Goal: Task Accomplishment & Management: Use online tool/utility

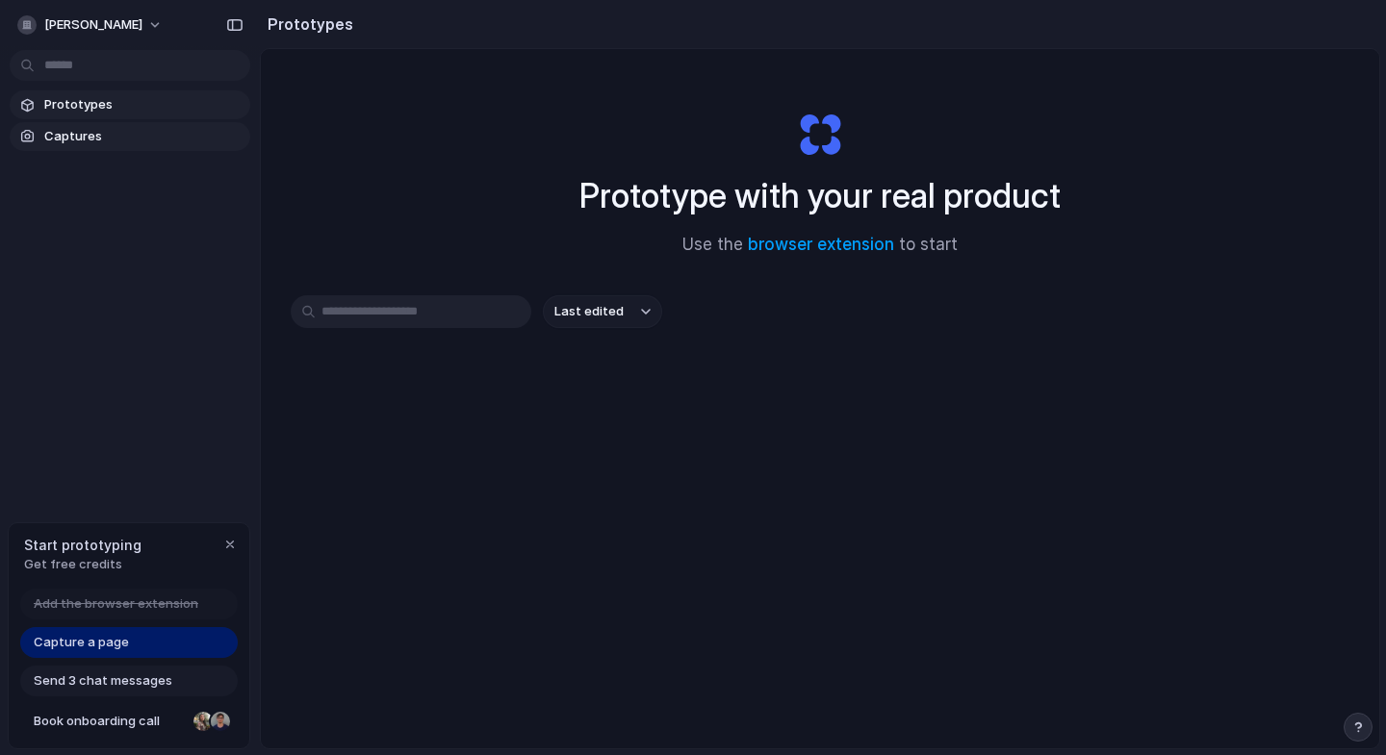
click at [59, 134] on span "Captures" at bounding box center [143, 136] width 198 height 19
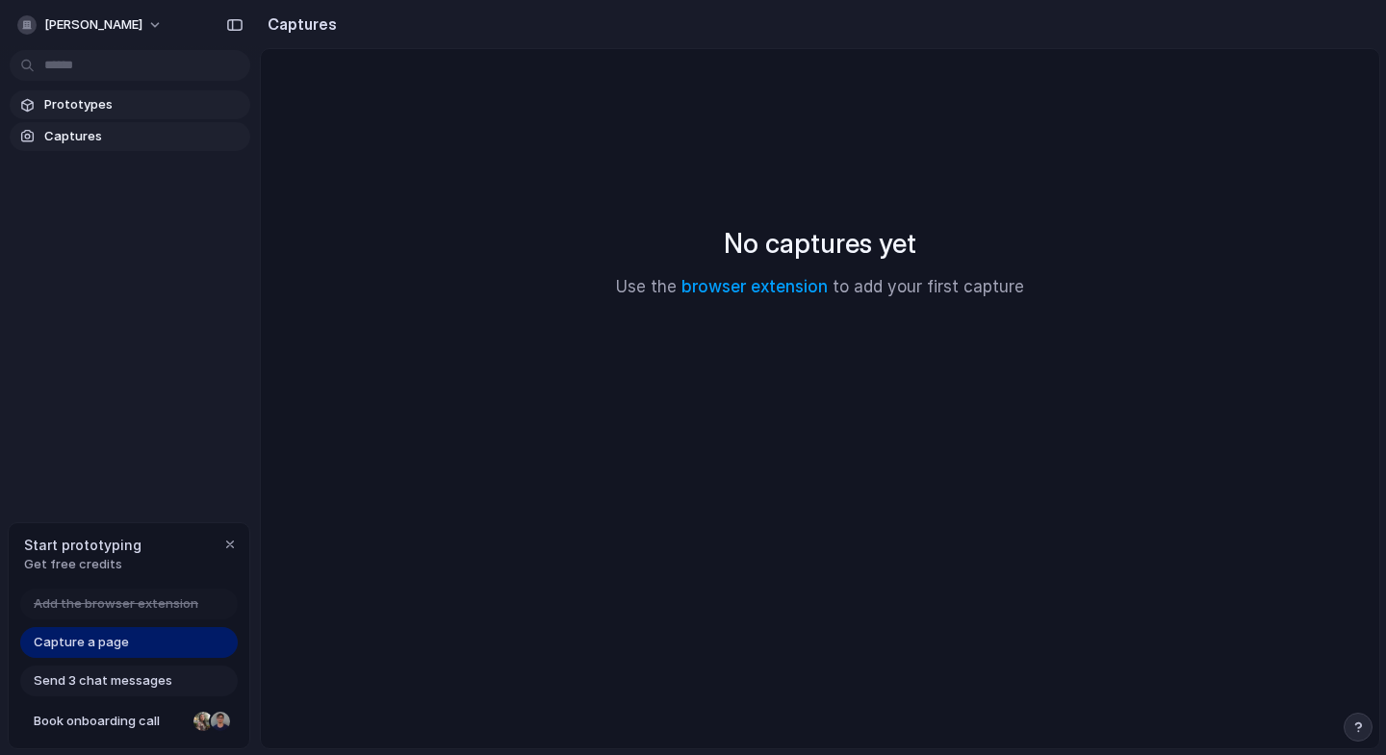
click at [69, 109] on span "Prototypes" at bounding box center [143, 104] width 198 height 19
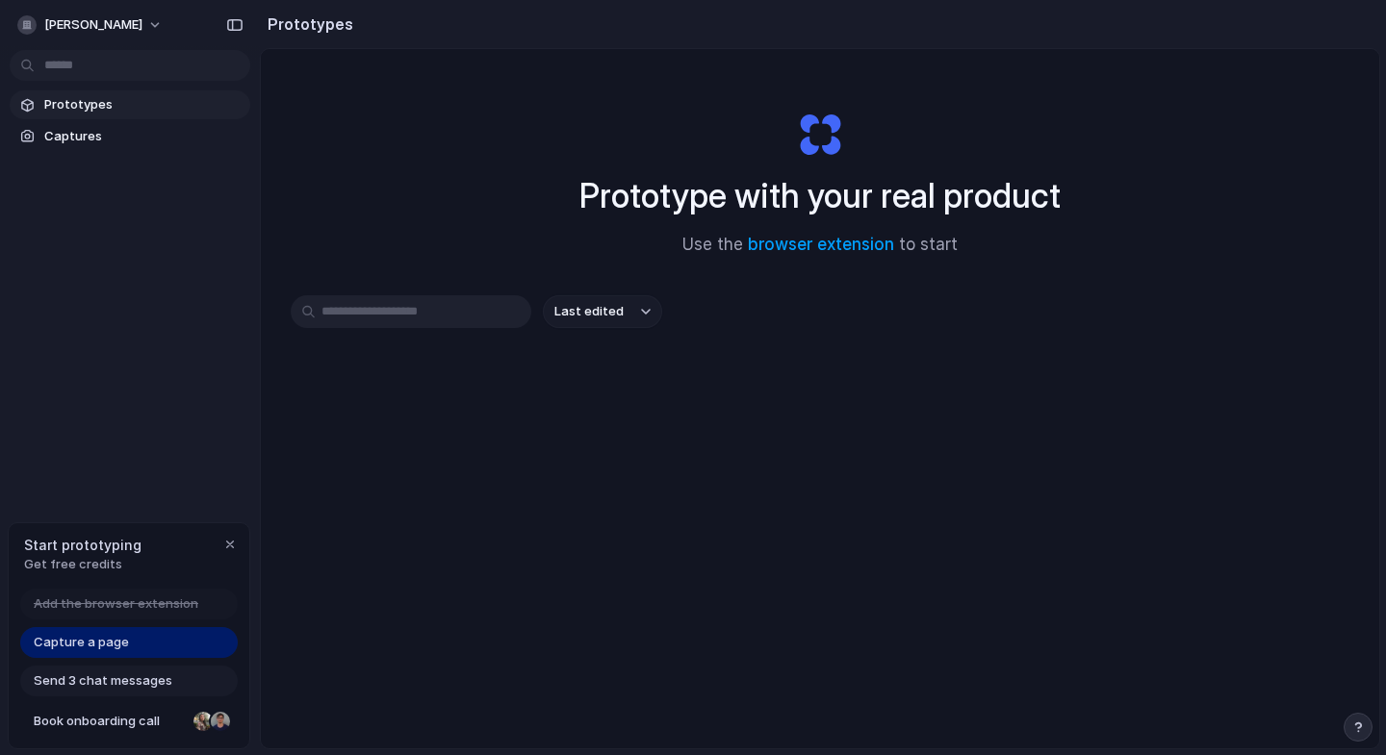
click at [95, 639] on span "Capture a page" at bounding box center [81, 642] width 95 height 19
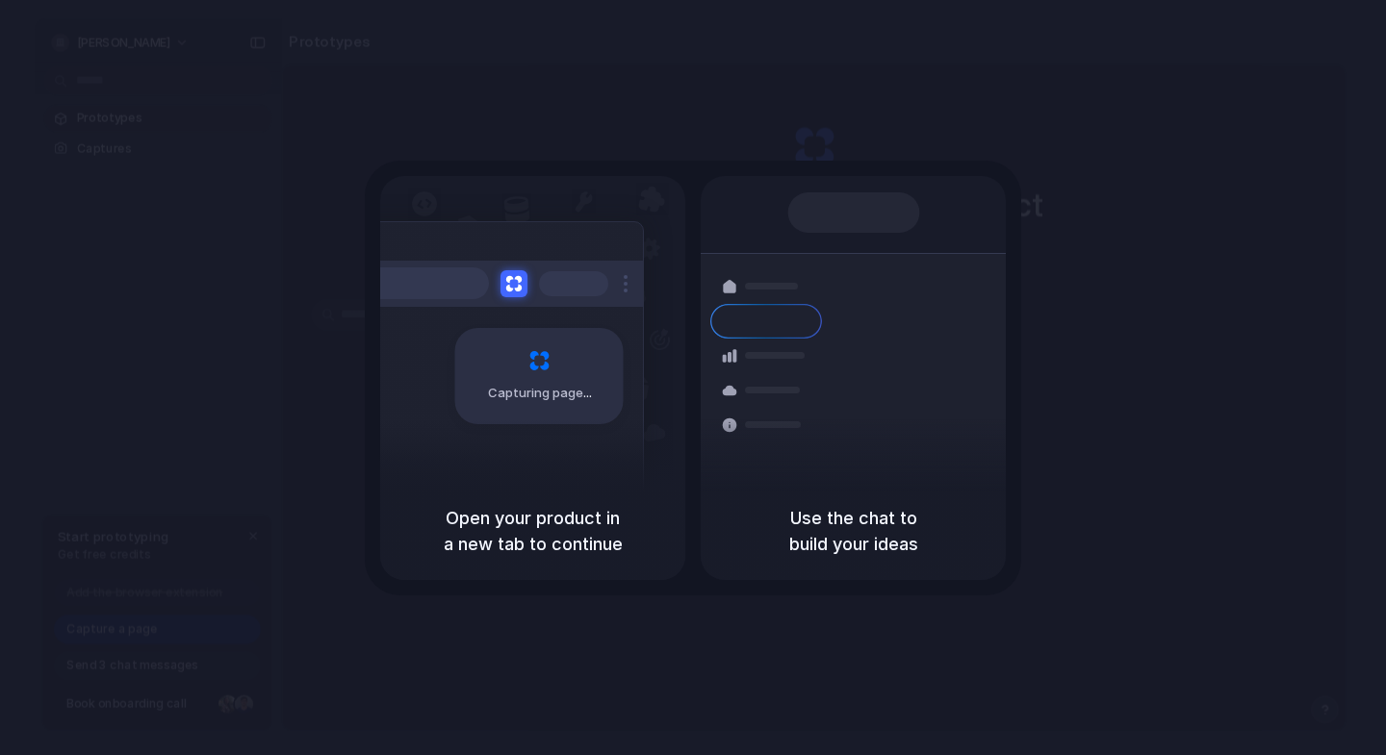
click at [544, 593] on div "Capturing page Open your product in a new tab to continue Shipments Container f…" at bounding box center [693, 378] width 656 height 435
click at [598, 375] on div "Capturing page" at bounding box center [539, 376] width 168 height 96
